Goal: Task Accomplishment & Management: Manage account settings

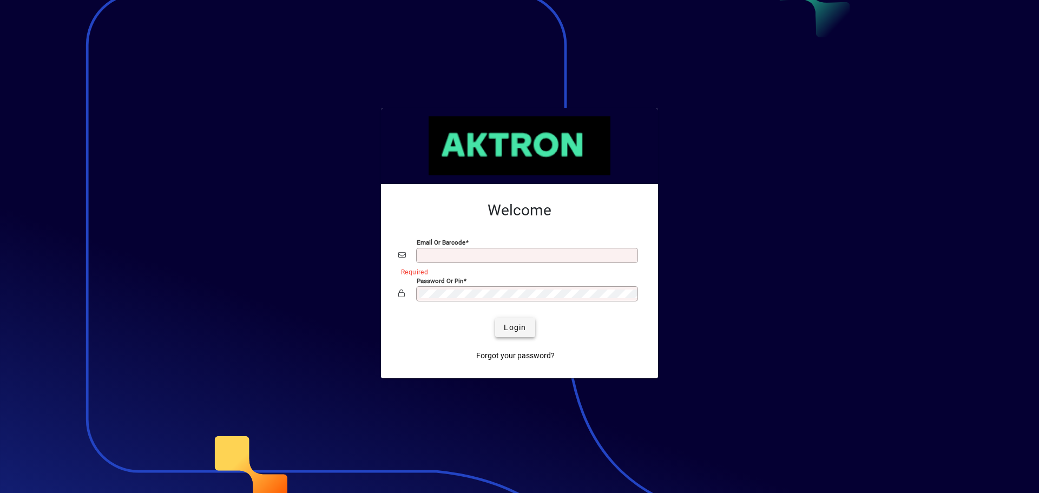
type input "**********"
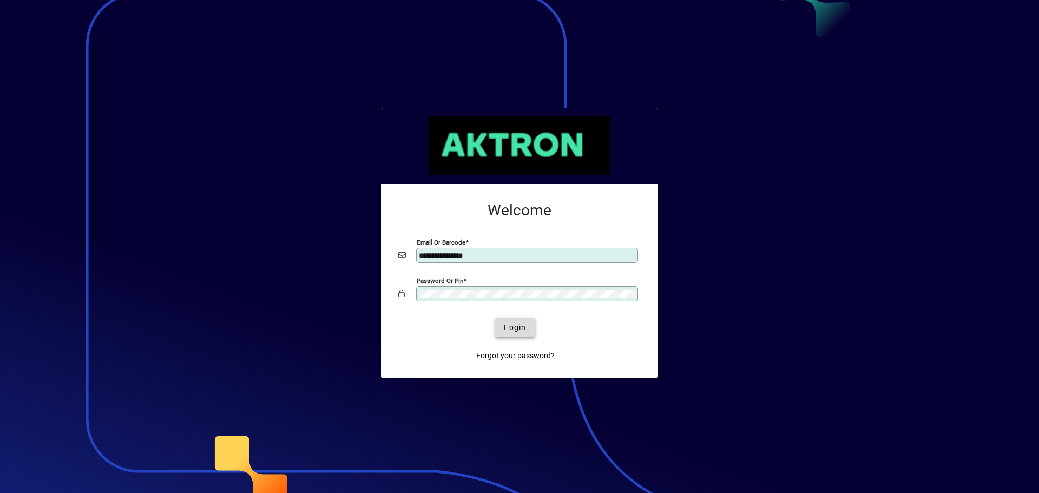
click at [523, 323] on span "Login" at bounding box center [515, 327] width 22 height 11
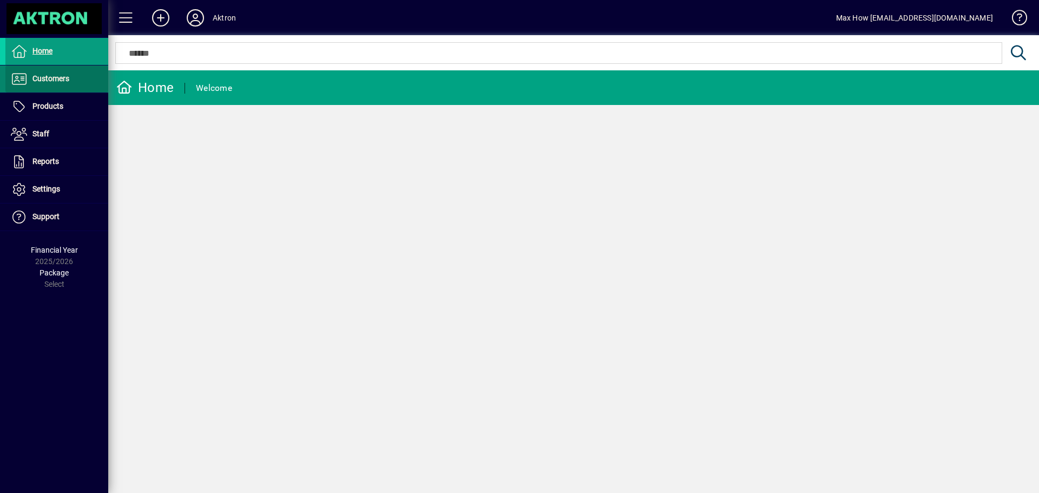
click at [32, 76] on span "Customers" at bounding box center [50, 78] width 37 height 9
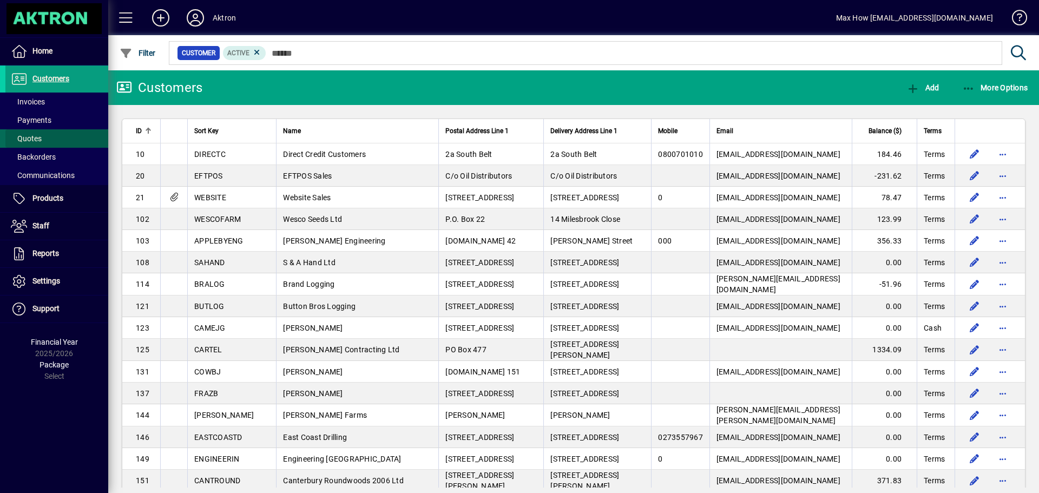
click at [28, 136] on span "Quotes" at bounding box center [26, 138] width 31 height 9
